Goal: Task Accomplishment & Management: Use online tool/utility

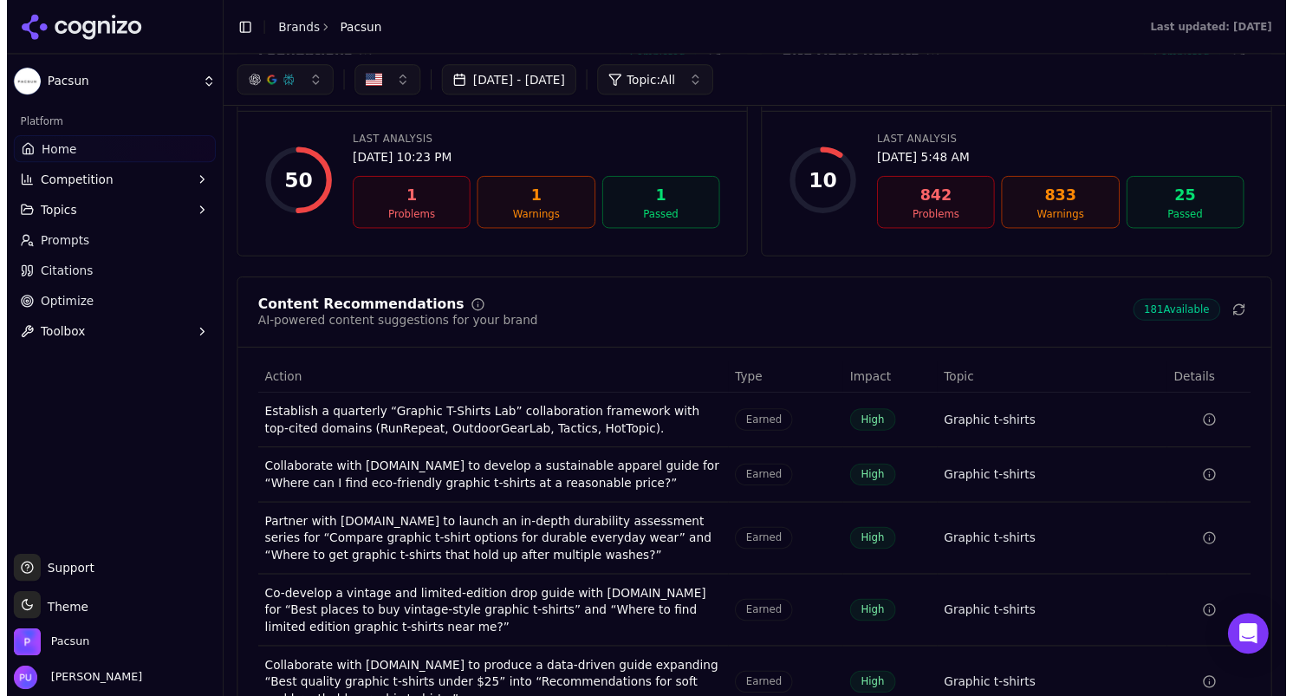
scroll to position [2140, 0]
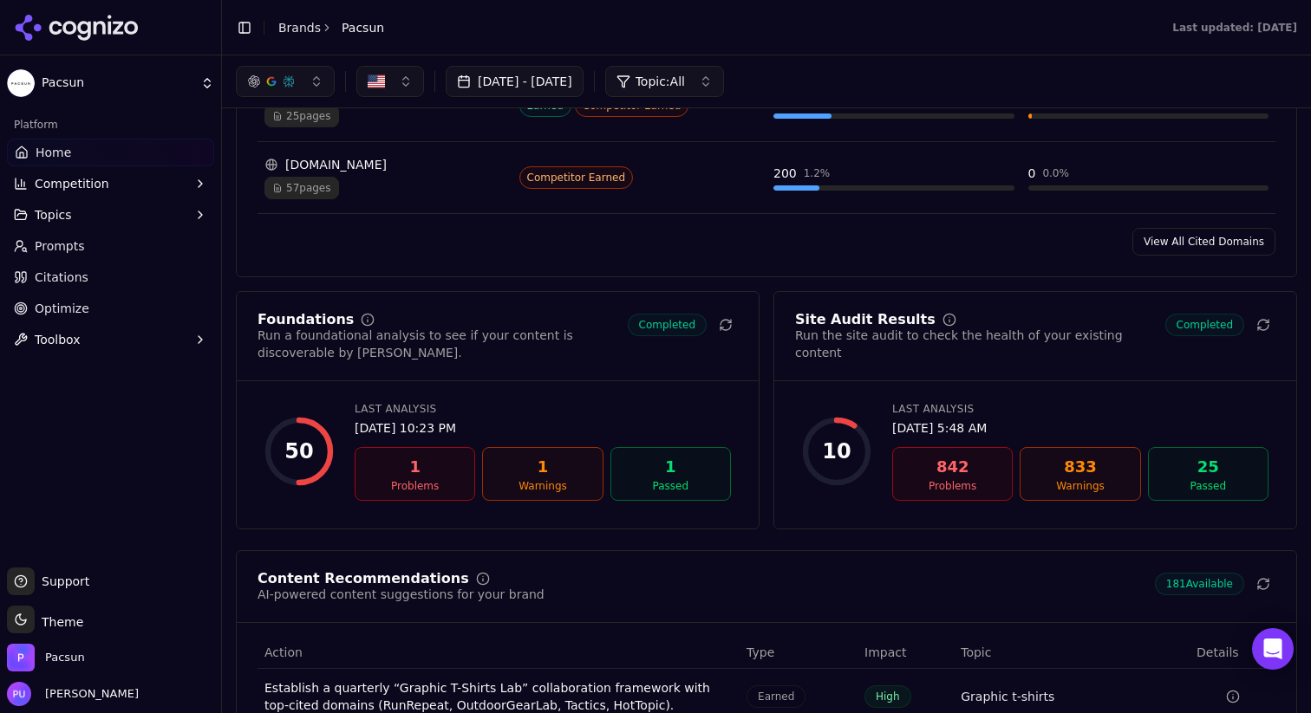
click at [946, 464] on div "842" at bounding box center [952, 467] width 105 height 24
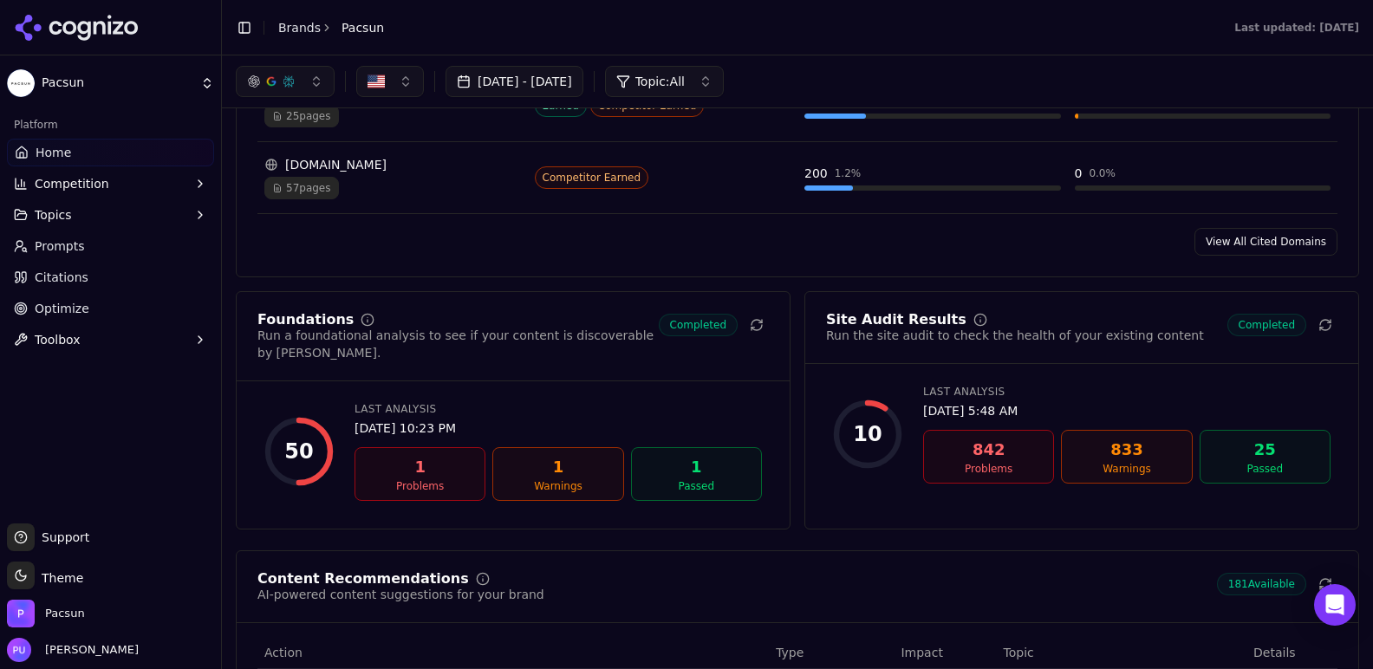
click at [1012, 474] on div "Problems" at bounding box center [988, 469] width 115 height 14
click at [862, 485] on div "10 Last Analysis Jul 7, 2025, 5:48 AM 842 Problems 833 Warnings 25 Passed" at bounding box center [1081, 434] width 511 height 113
click at [875, 451] on div "10" at bounding box center [867, 434] width 69 height 69
drag, startPoint x: 942, startPoint y: 448, endPoint x: 966, endPoint y: 453, distance: 24.8
click at [943, 449] on div "842" at bounding box center [988, 450] width 115 height 24
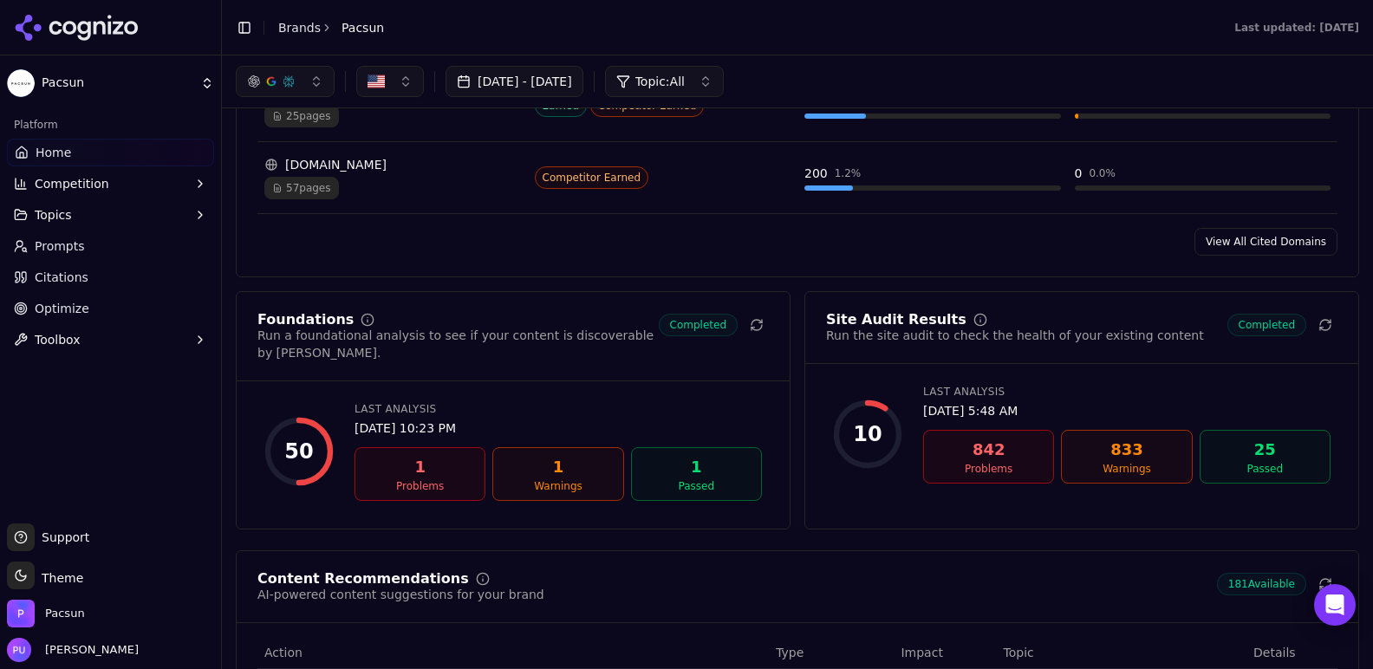
click at [985, 459] on div "842" at bounding box center [988, 450] width 115 height 24
drag, startPoint x: 1009, startPoint y: 411, endPoint x: 1005, endPoint y: 391, distance: 20.4
click at [1008, 403] on div "Last Analysis Jul 7, 2025, 5:48 AM" at bounding box center [1126, 402] width 407 height 35
drag, startPoint x: 1004, startPoint y: 388, endPoint x: 1053, endPoint y: 339, distance: 69.9
click at [1046, 346] on div "Site Audit Results Run the site audit to check the health of your existing cont…" at bounding box center [1081, 410] width 555 height 238
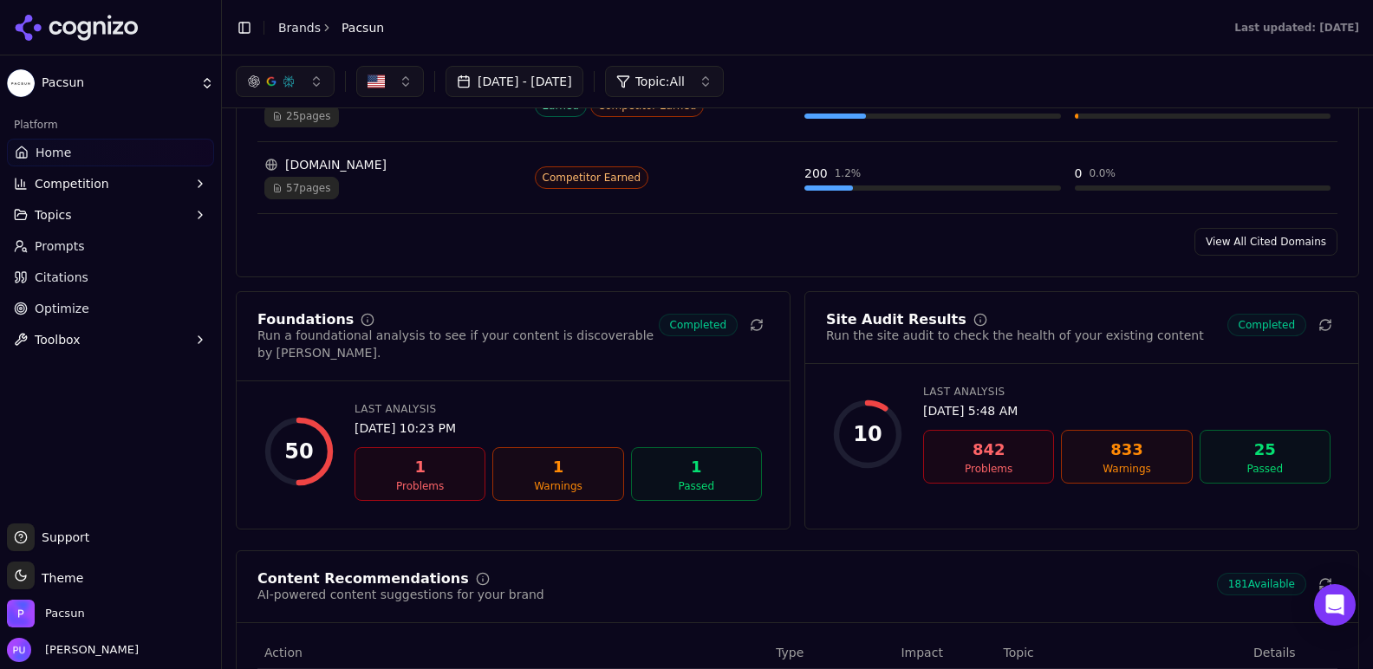
drag, startPoint x: 1053, startPoint y: 339, endPoint x: 1221, endPoint y: 436, distance: 194.2
click at [1055, 341] on div "Run the site audit to check the health of your existing content" at bounding box center [1015, 335] width 378 height 17
click at [1275, 476] on div "Passed" at bounding box center [1264, 469] width 115 height 14
click at [1272, 476] on div "Passed" at bounding box center [1264, 469] width 115 height 14
click at [1242, 476] on div "Passed" at bounding box center [1264, 469] width 115 height 14
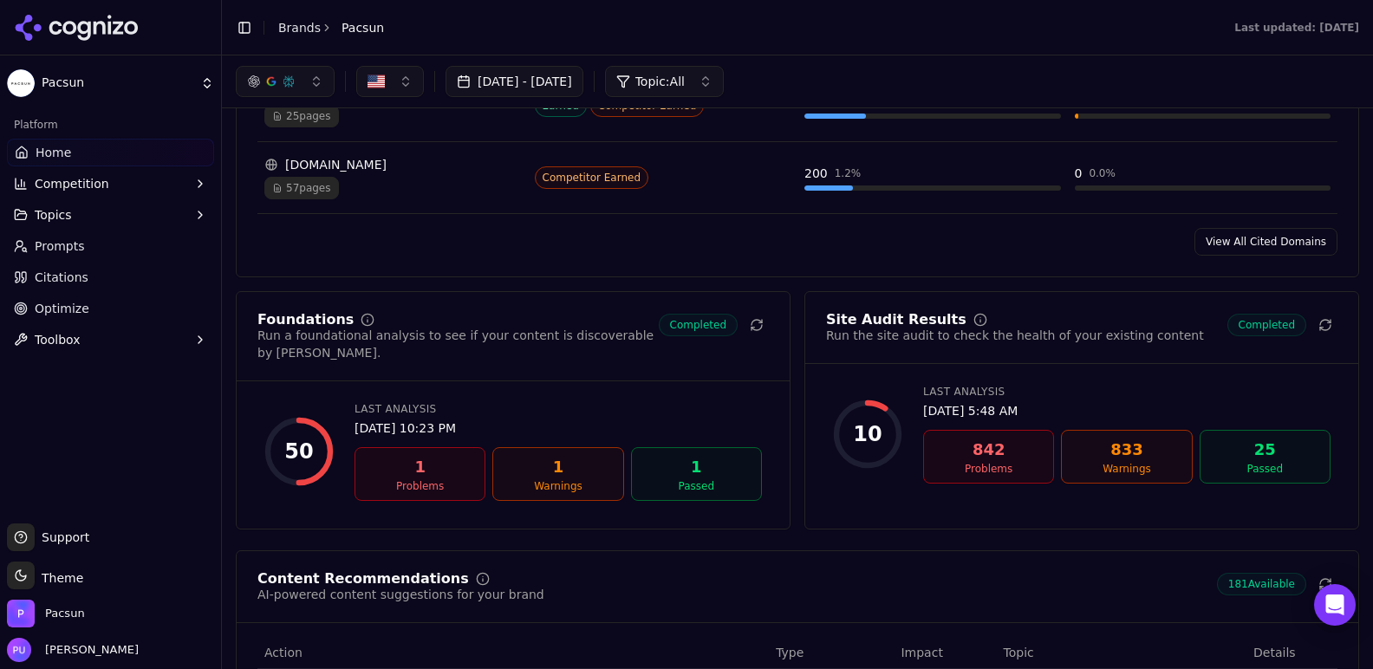
click at [875, 454] on div "10" at bounding box center [867, 434] width 69 height 69
click at [451, 470] on div "1" at bounding box center [419, 467] width 115 height 24
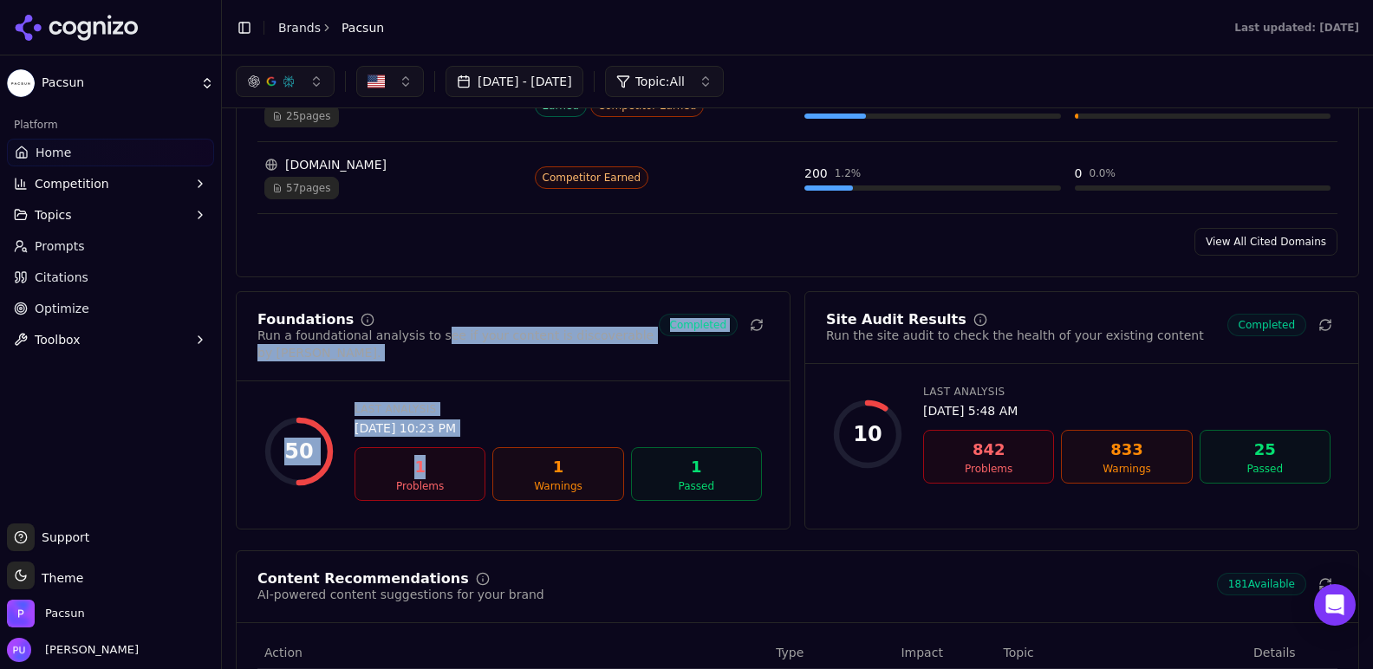
drag, startPoint x: 451, startPoint y: 453, endPoint x: 435, endPoint y: 352, distance: 102.6
click at [435, 352] on div "Foundations Run a foundational analysis to see if your content is discoverable …" at bounding box center [513, 410] width 555 height 238
click at [435, 352] on div "Run a foundational analysis to see if your content is discoverable by [PERSON_N…" at bounding box center [457, 344] width 401 height 35
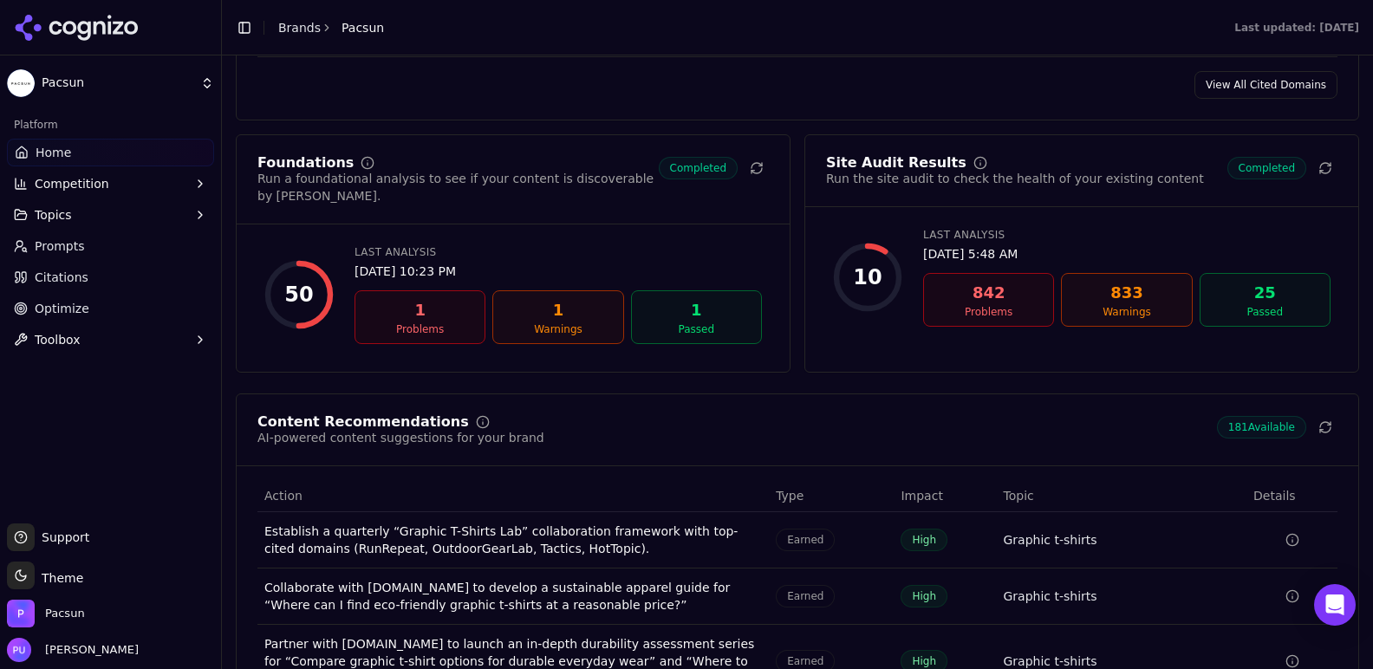
scroll to position [2454, 0]
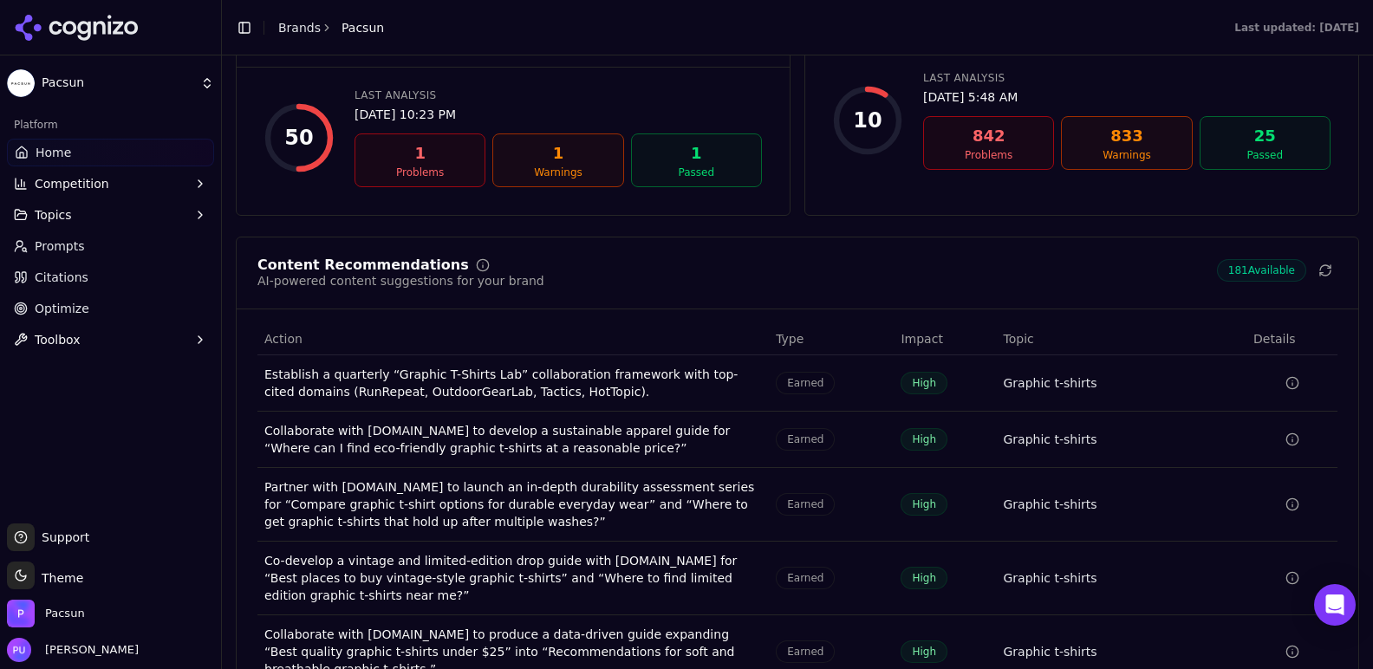
click at [133, 244] on link "Prompts" at bounding box center [110, 246] width 207 height 28
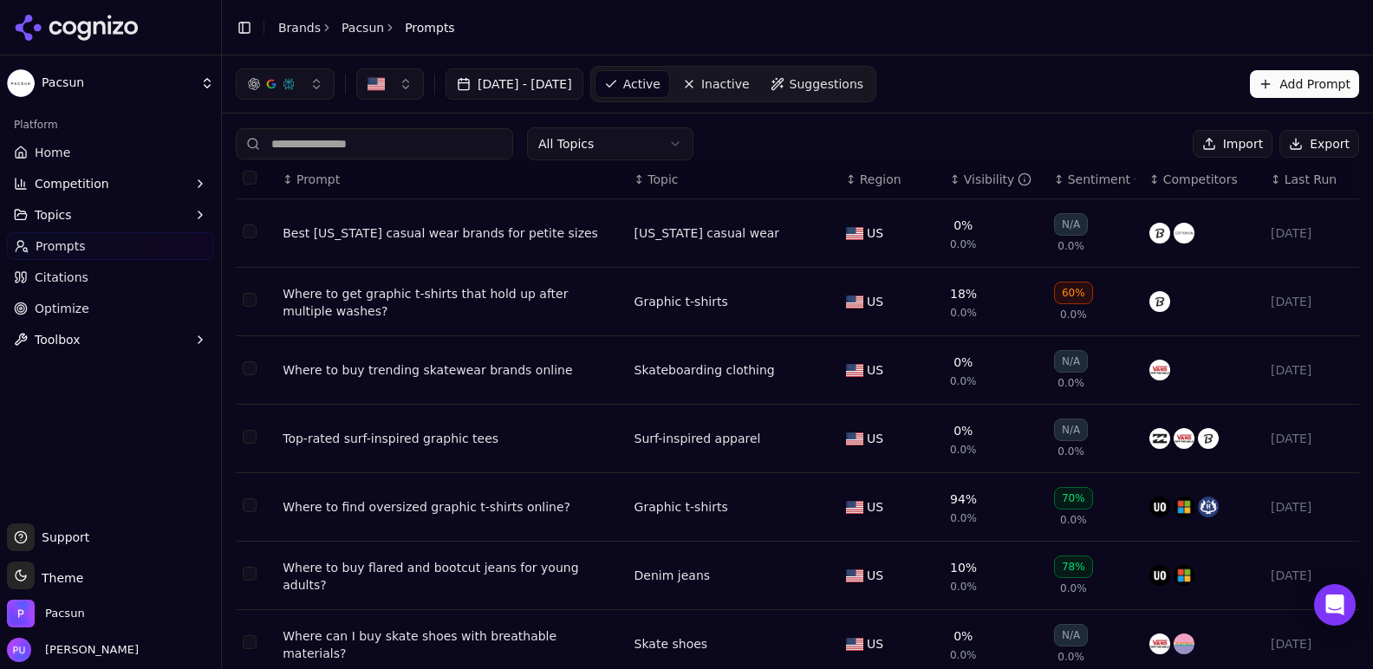
click at [1282, 144] on button "Export" at bounding box center [1319, 144] width 80 height 28
